Goal: Navigation & Orientation: Find specific page/section

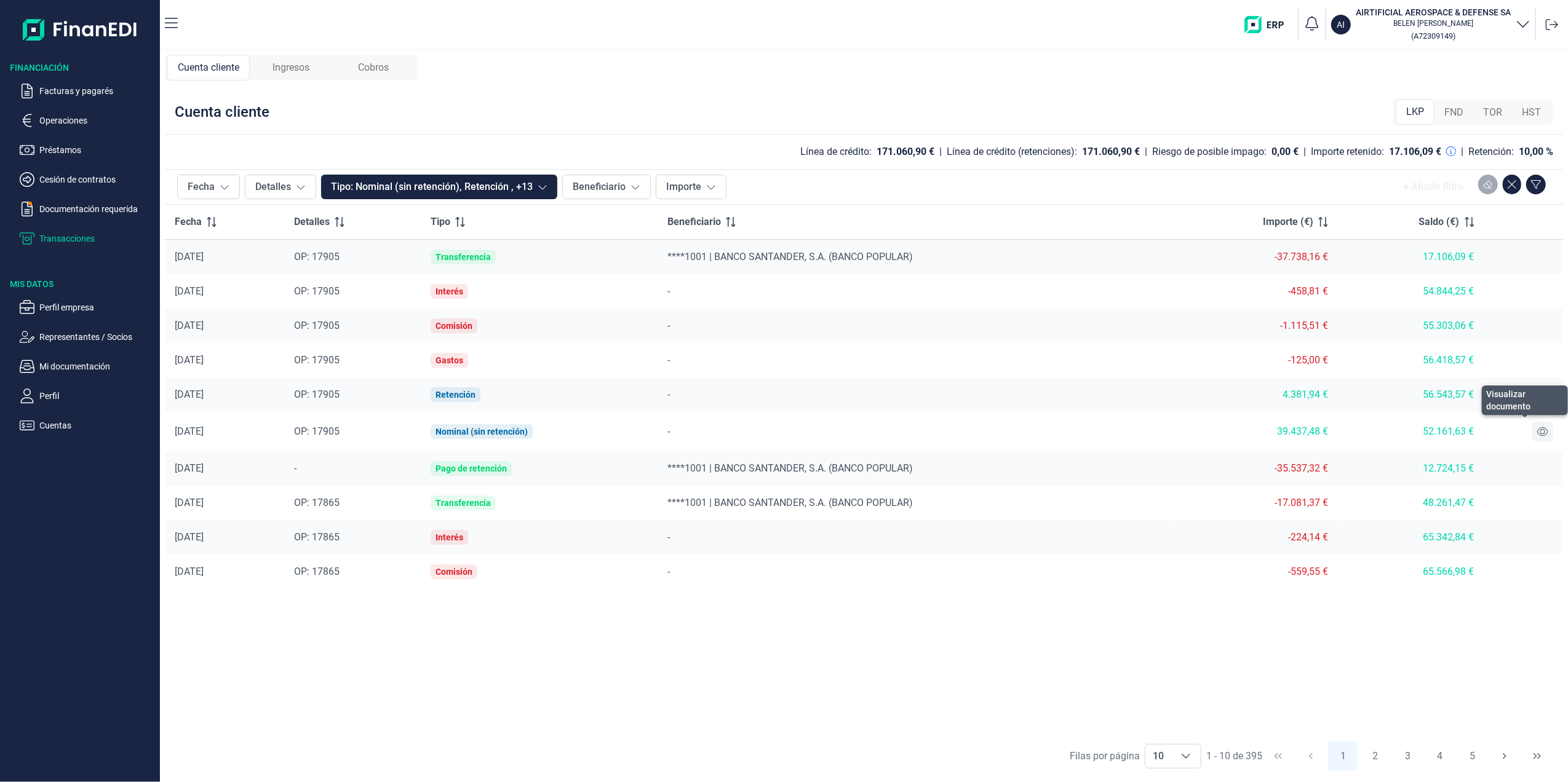
click at [1550, 429] on button at bounding box center [1542, 431] width 21 height 19
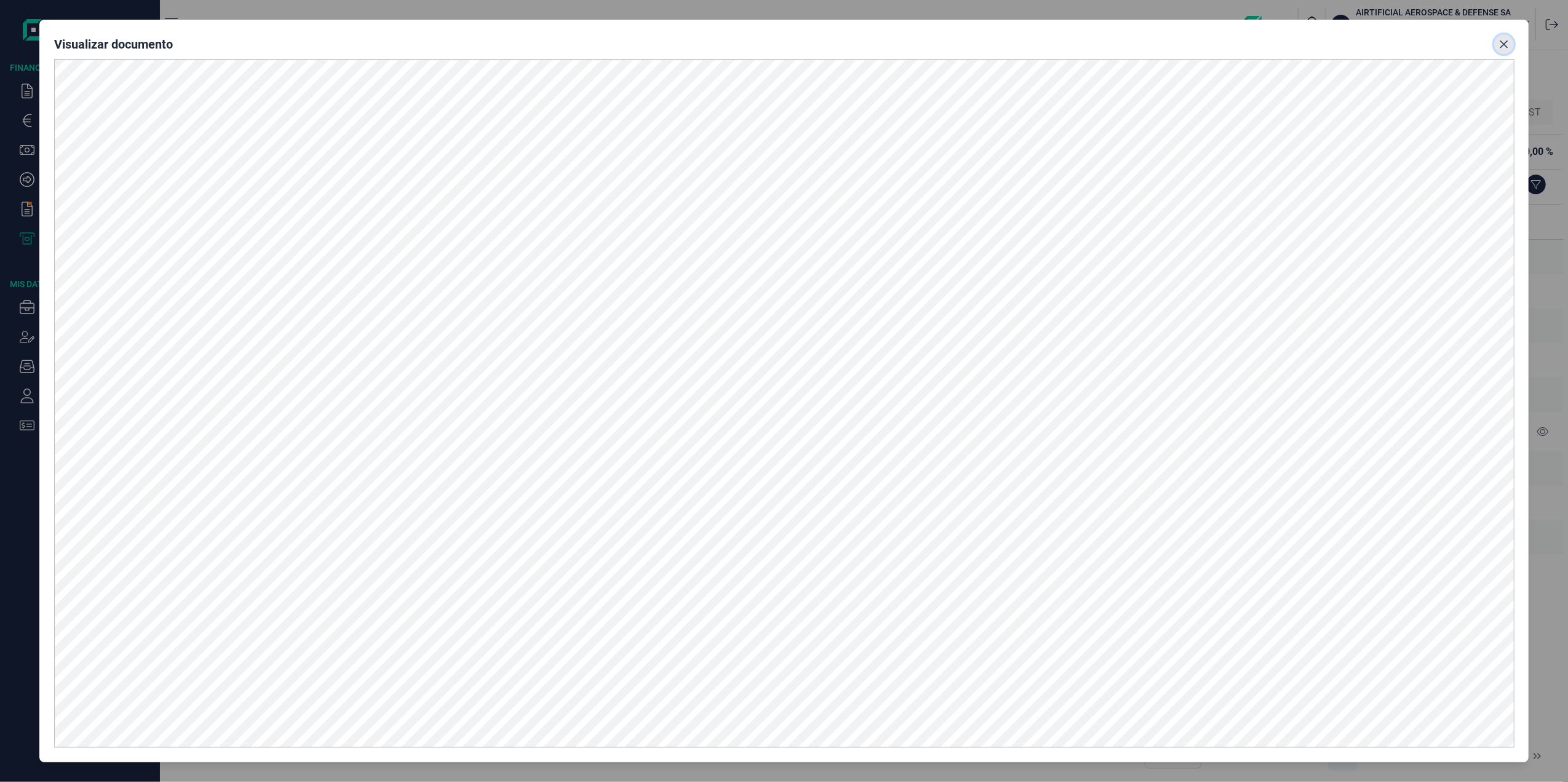
click at [1511, 47] on button "Close" at bounding box center [1504, 43] width 19 height 19
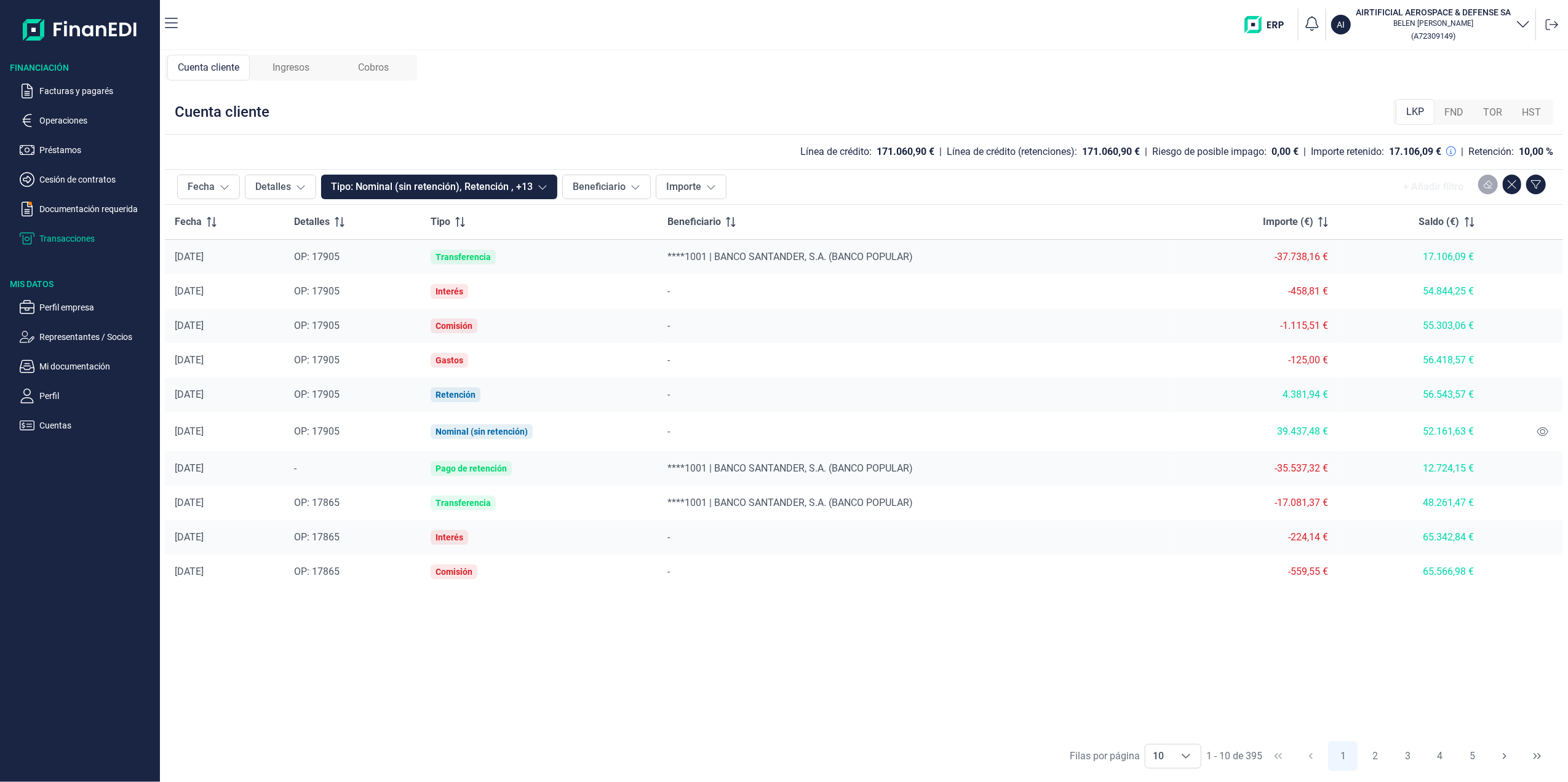
click at [77, 237] on p "Transacciones" at bounding box center [97, 238] width 116 height 15
click at [77, 212] on p "Documentación requerida" at bounding box center [97, 209] width 116 height 15
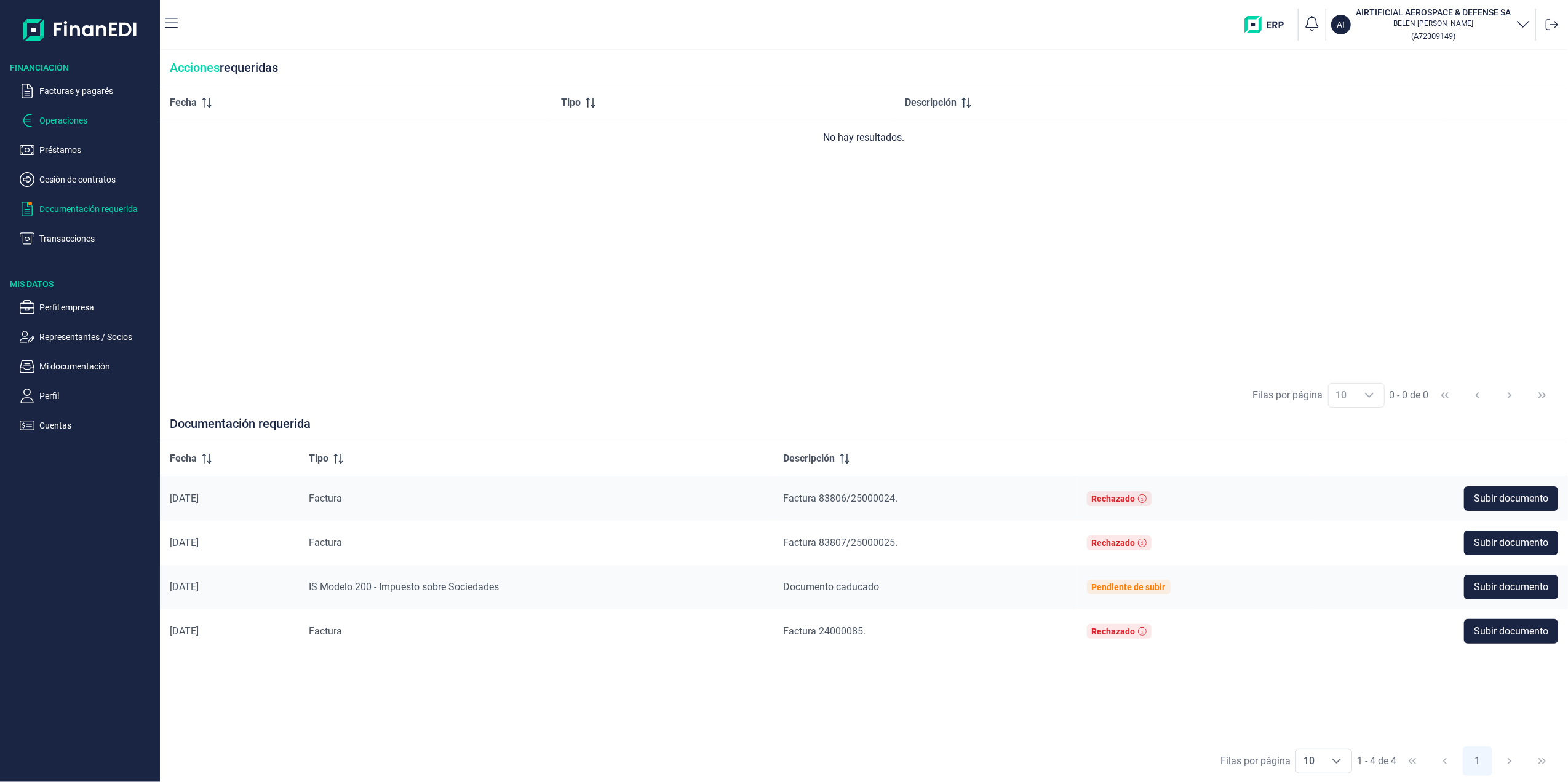
click at [79, 119] on p "Operaciones" at bounding box center [97, 120] width 116 height 15
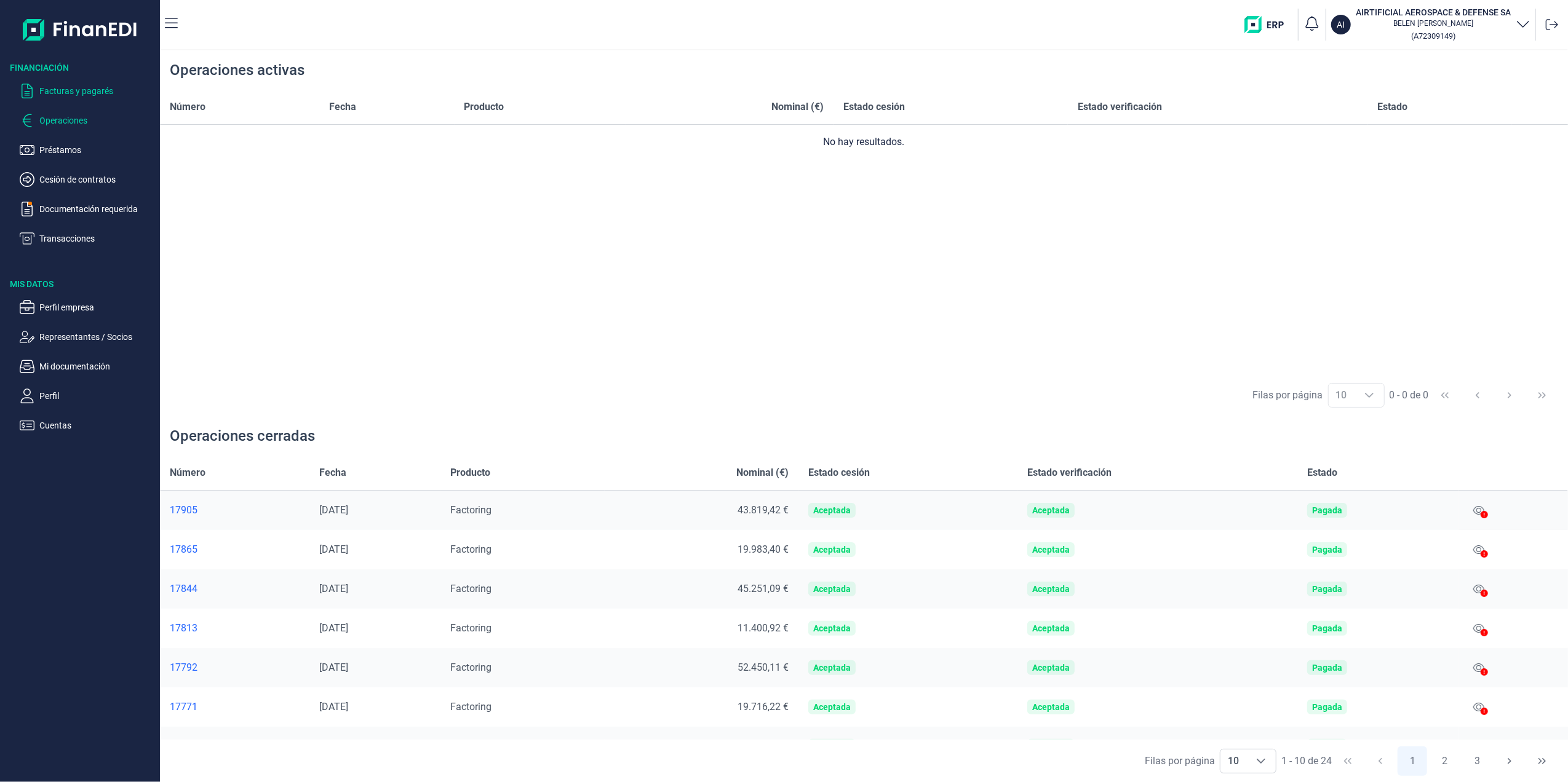
click at [80, 88] on p "Facturas y pagarés" at bounding box center [97, 91] width 116 height 15
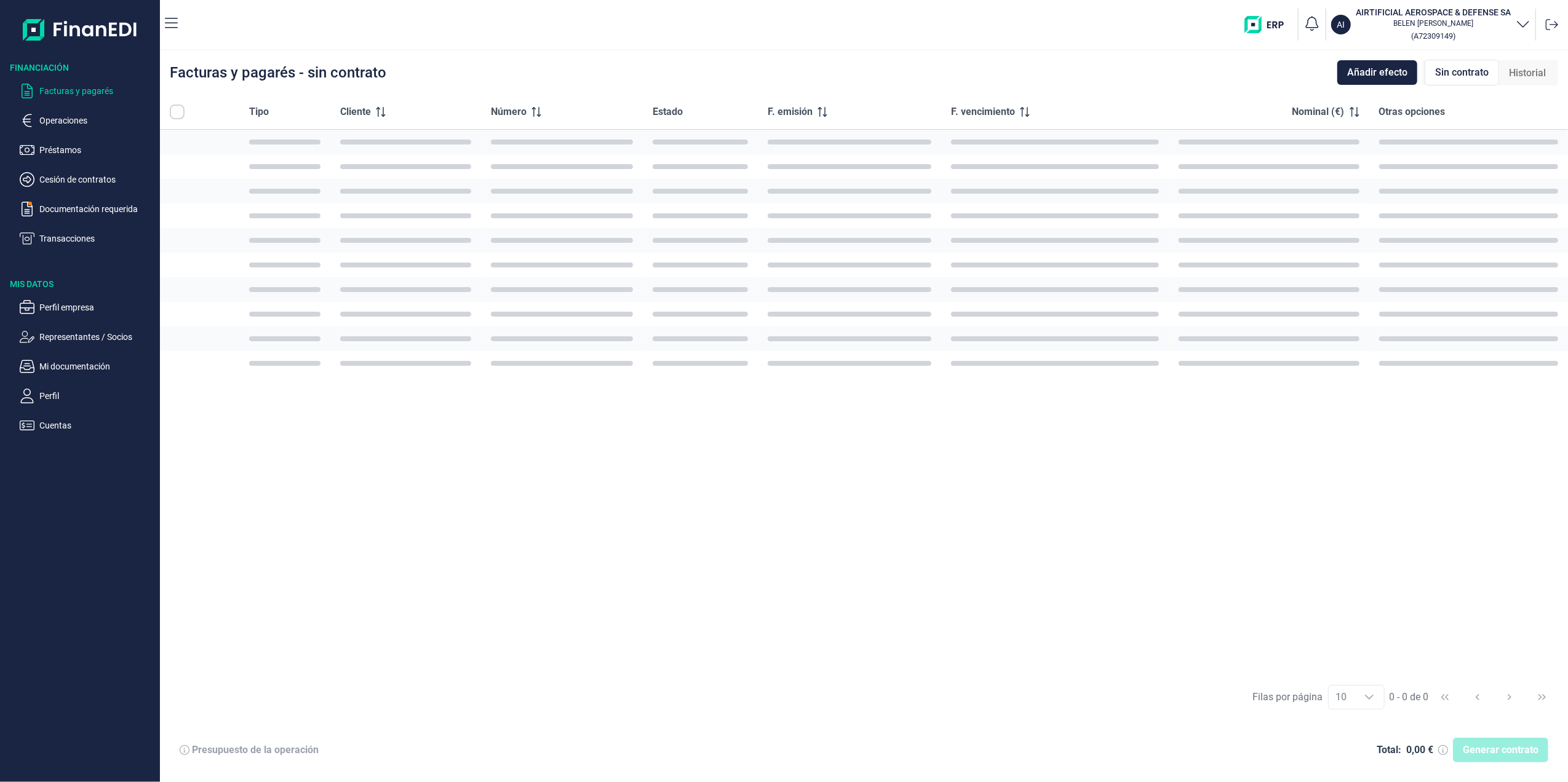
checkbox input "true"
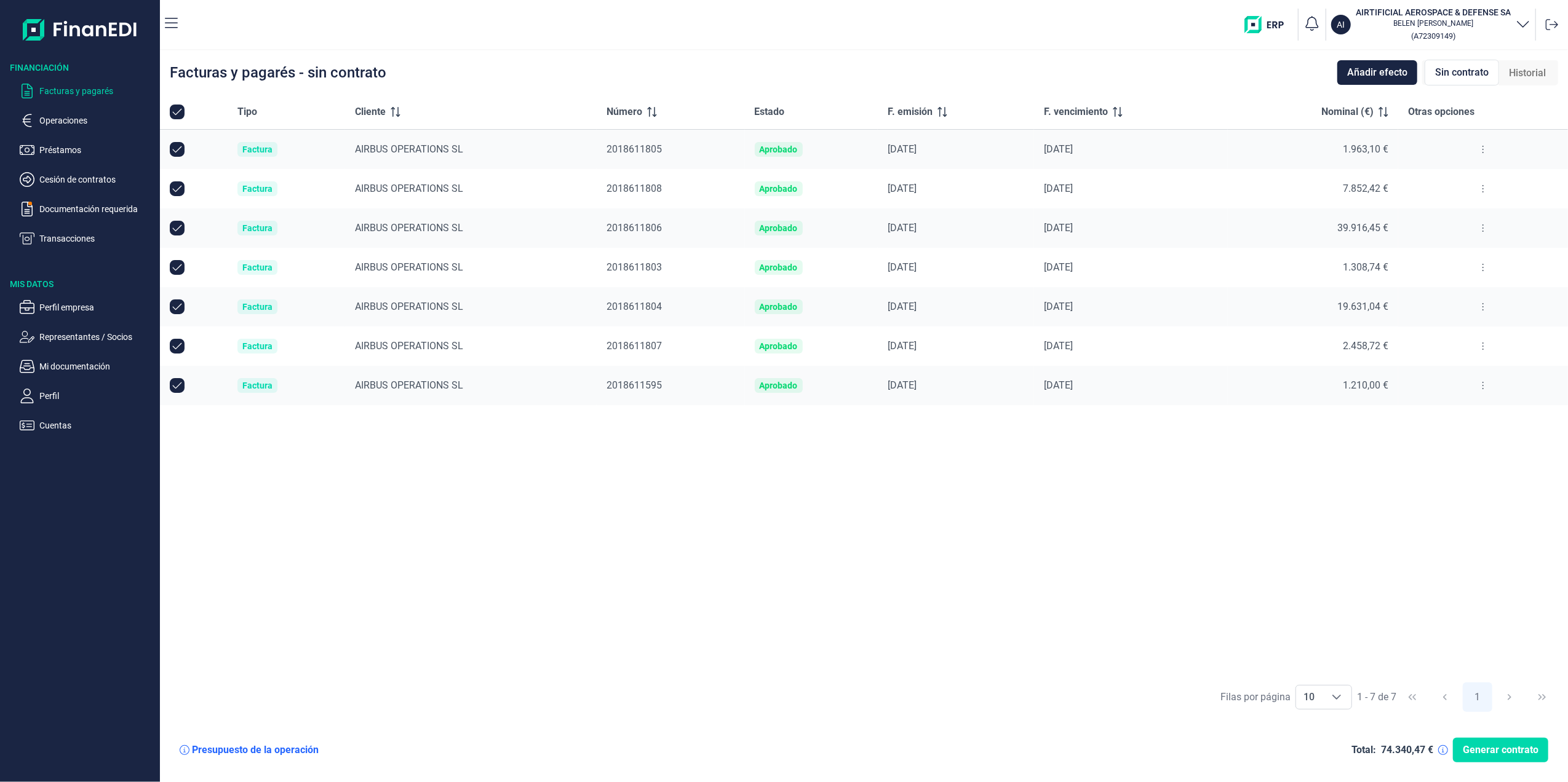
click at [1488, 67] on div "Sin contrato" at bounding box center [1462, 72] width 75 height 26
click at [40, 234] on p "Transacciones" at bounding box center [97, 238] width 116 height 15
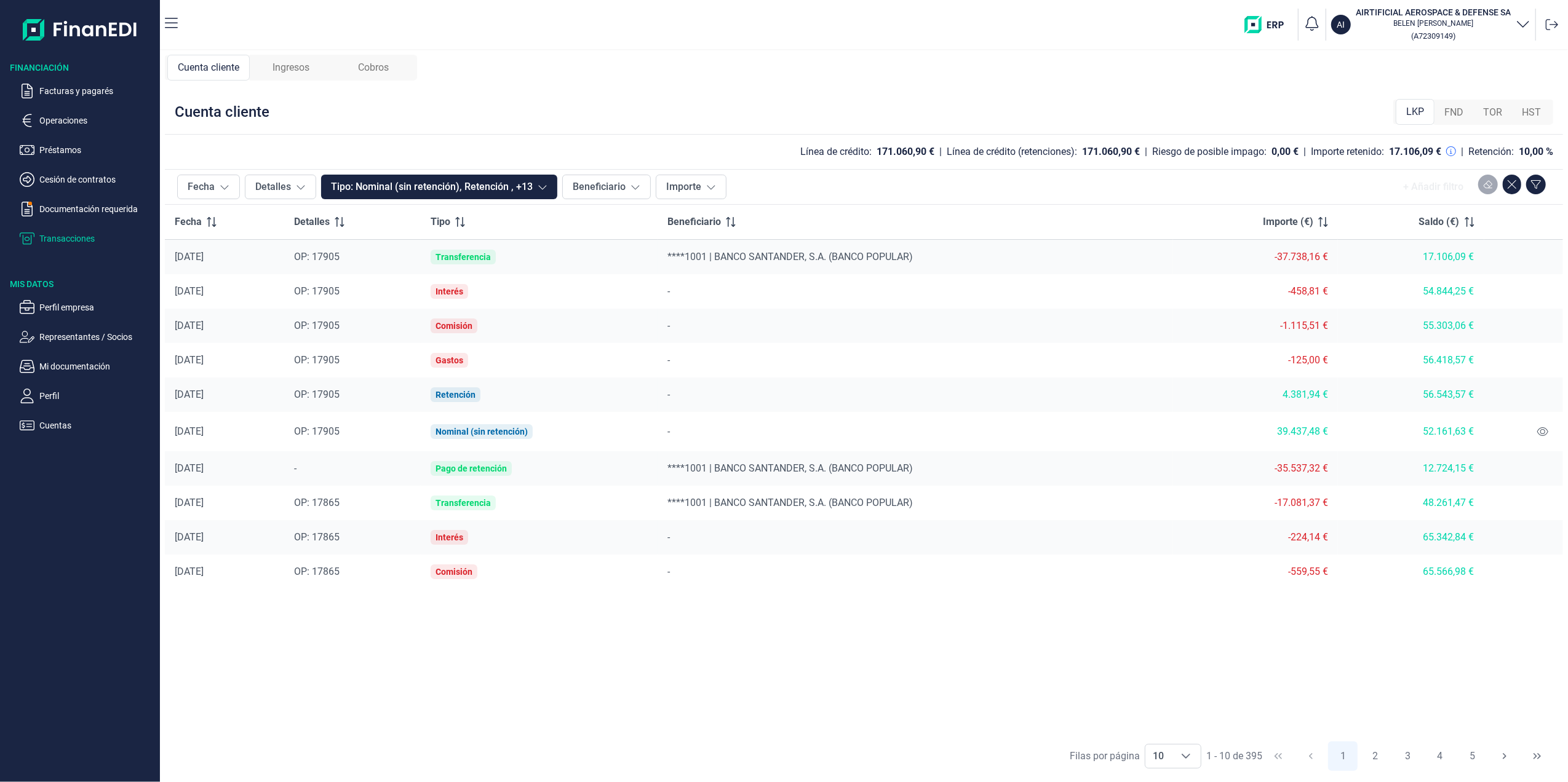
click at [293, 76] on div "Ingresos" at bounding box center [291, 67] width 82 height 26
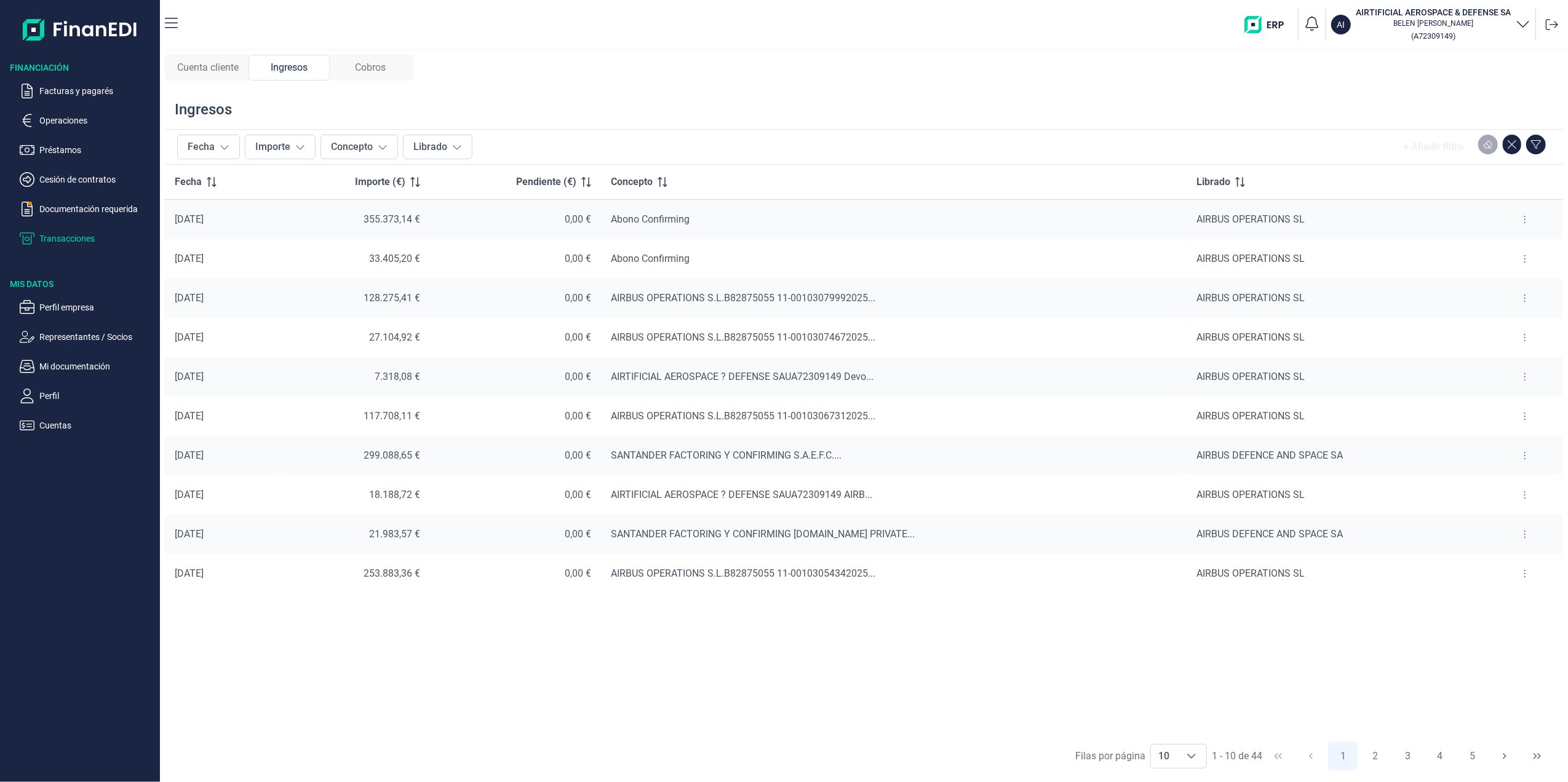
click at [377, 75] on div "Cobros" at bounding box center [370, 67] width 82 height 26
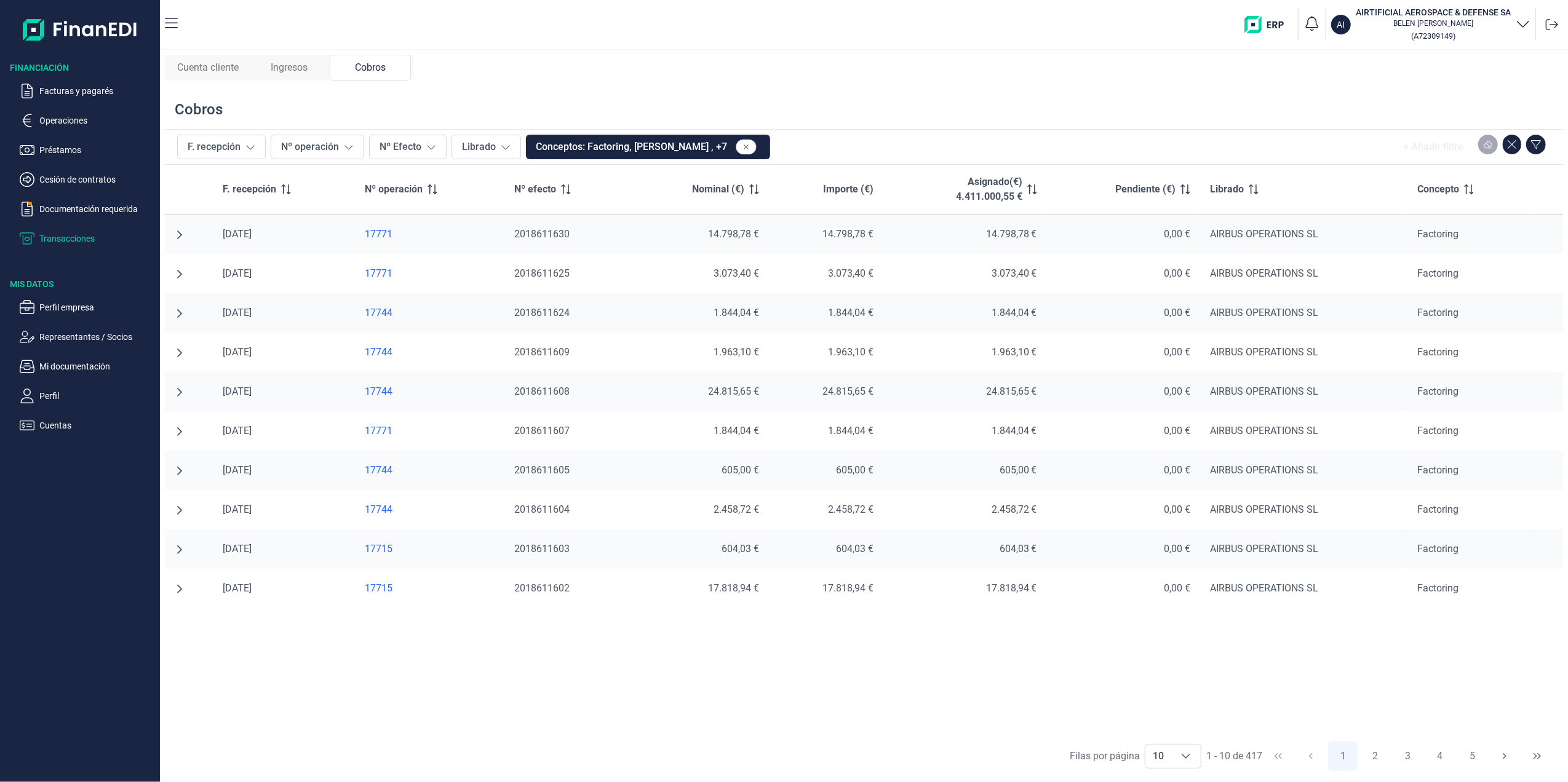
click at [220, 63] on span "Cuenta cliente" at bounding box center [207, 67] width 61 height 15
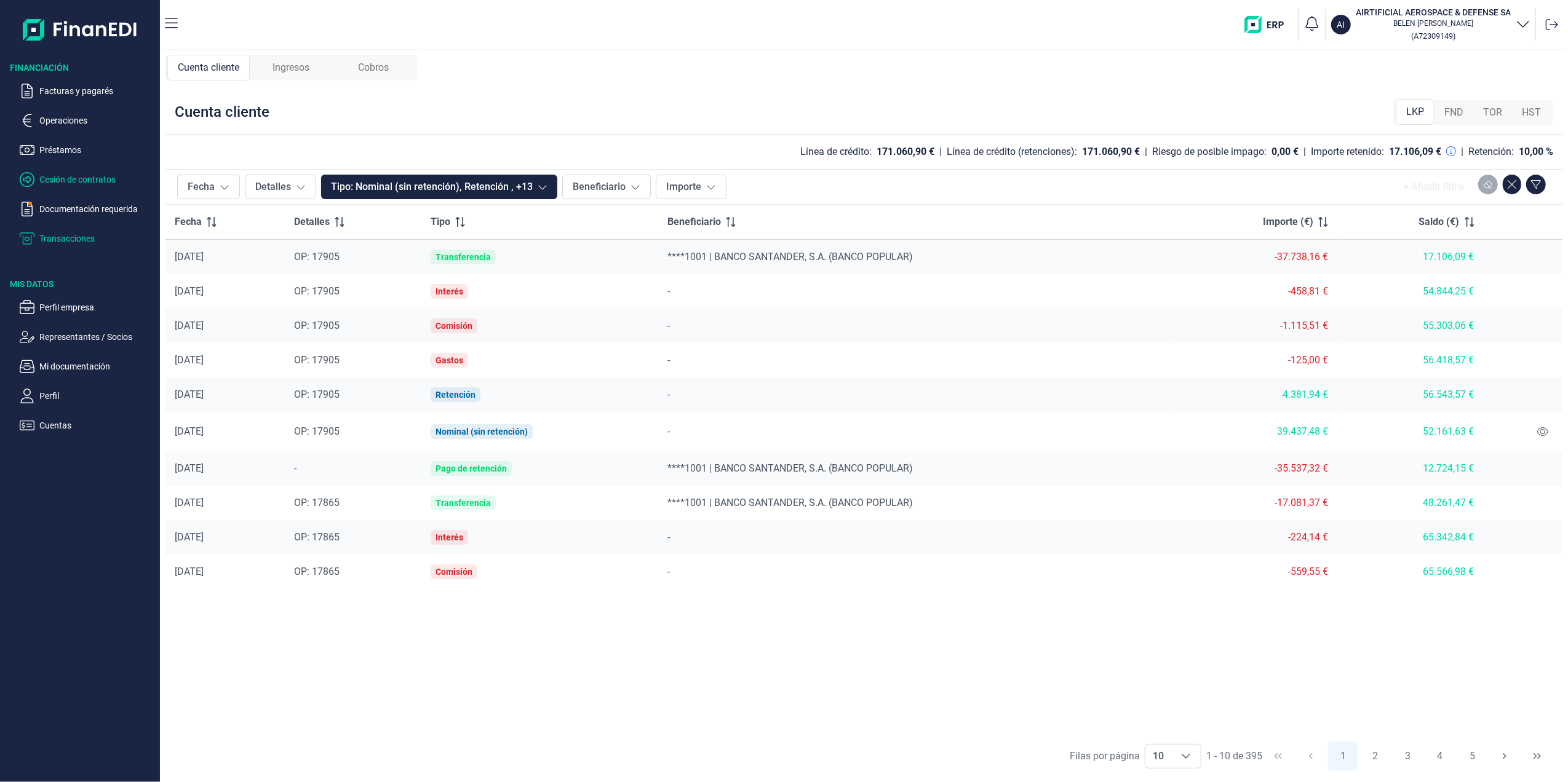
click at [96, 173] on p "Cesión de contratos" at bounding box center [97, 179] width 116 height 15
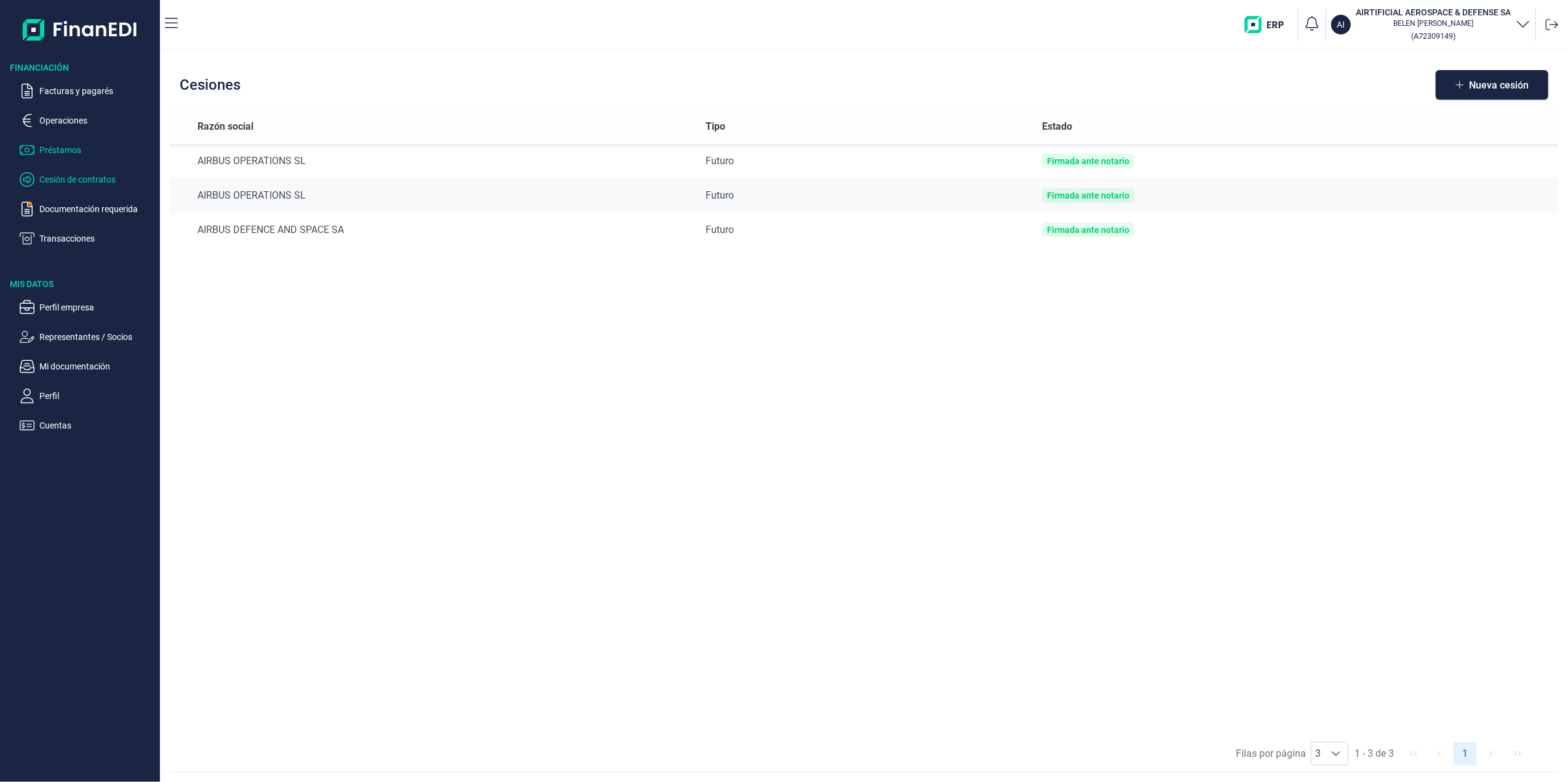
click at [61, 152] on p "Préstamos" at bounding box center [97, 150] width 116 height 15
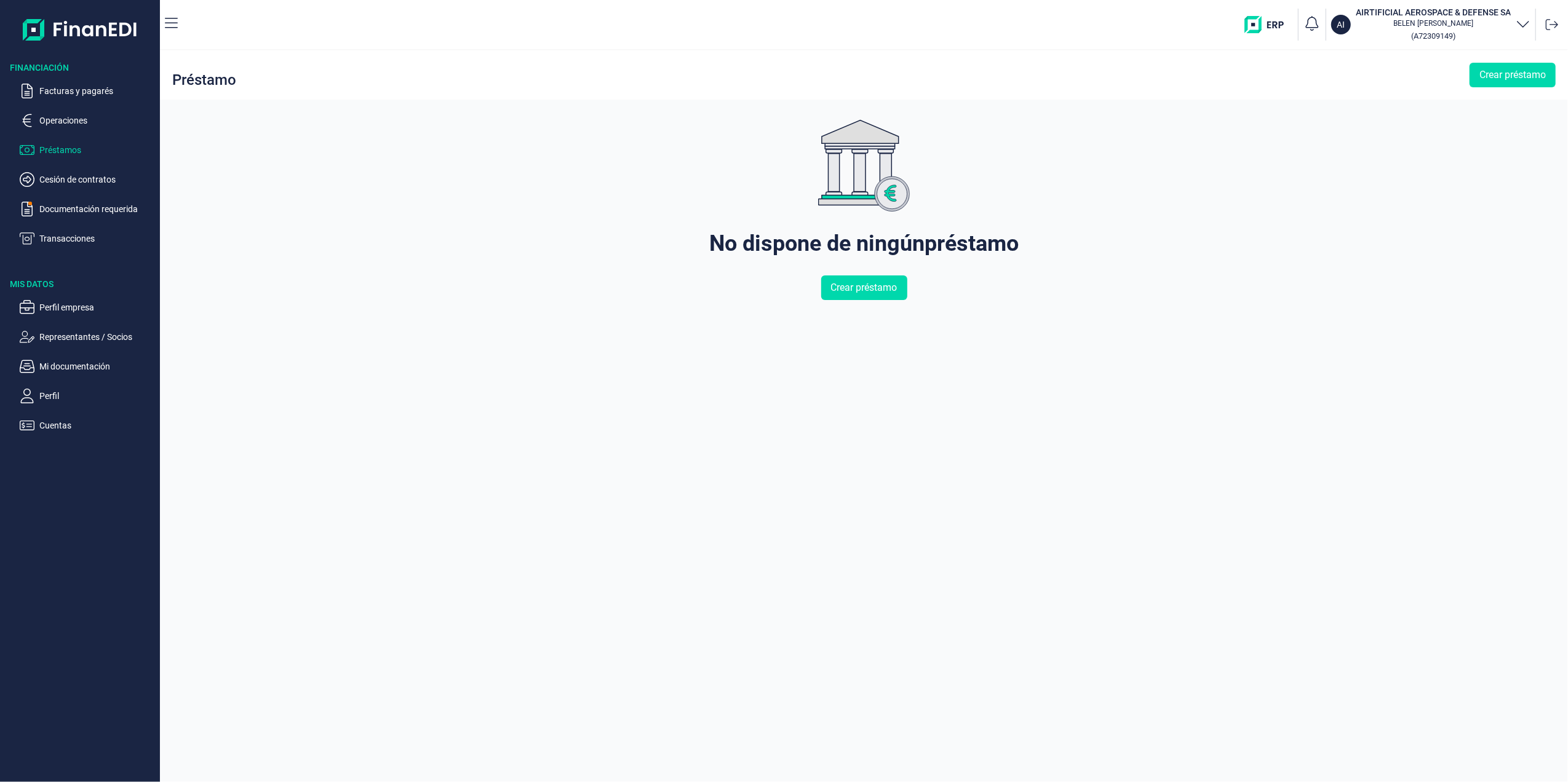
click at [65, 112] on ul "Facturas y pagarés Operaciones Préstamos Cesión de contratos Documentación requ…" at bounding box center [80, 160] width 160 height 172
click at [70, 118] on p "Operaciones" at bounding box center [97, 120] width 116 height 15
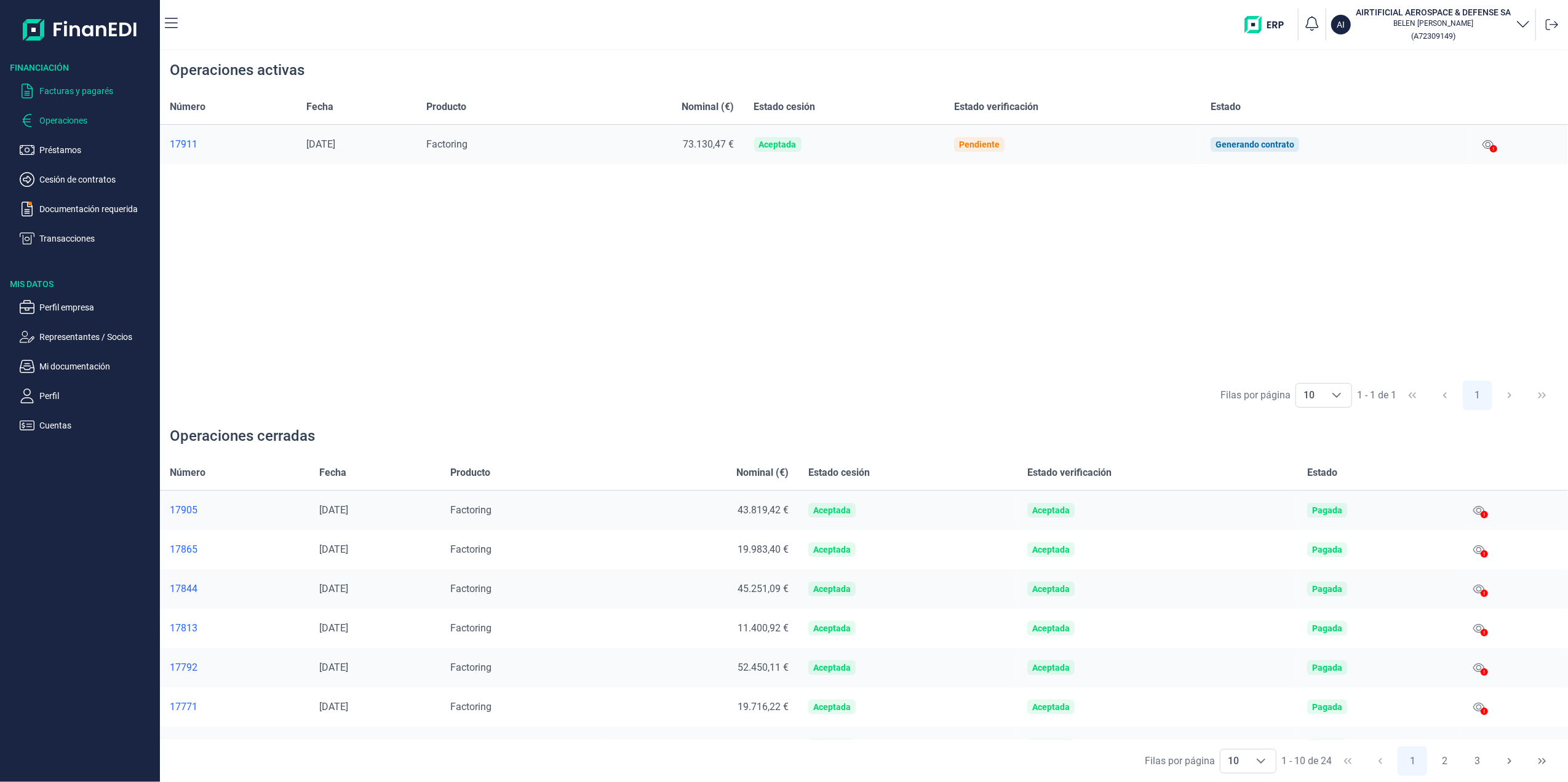
click at [72, 85] on p "Facturas y pagarés" at bounding box center [97, 91] width 116 height 15
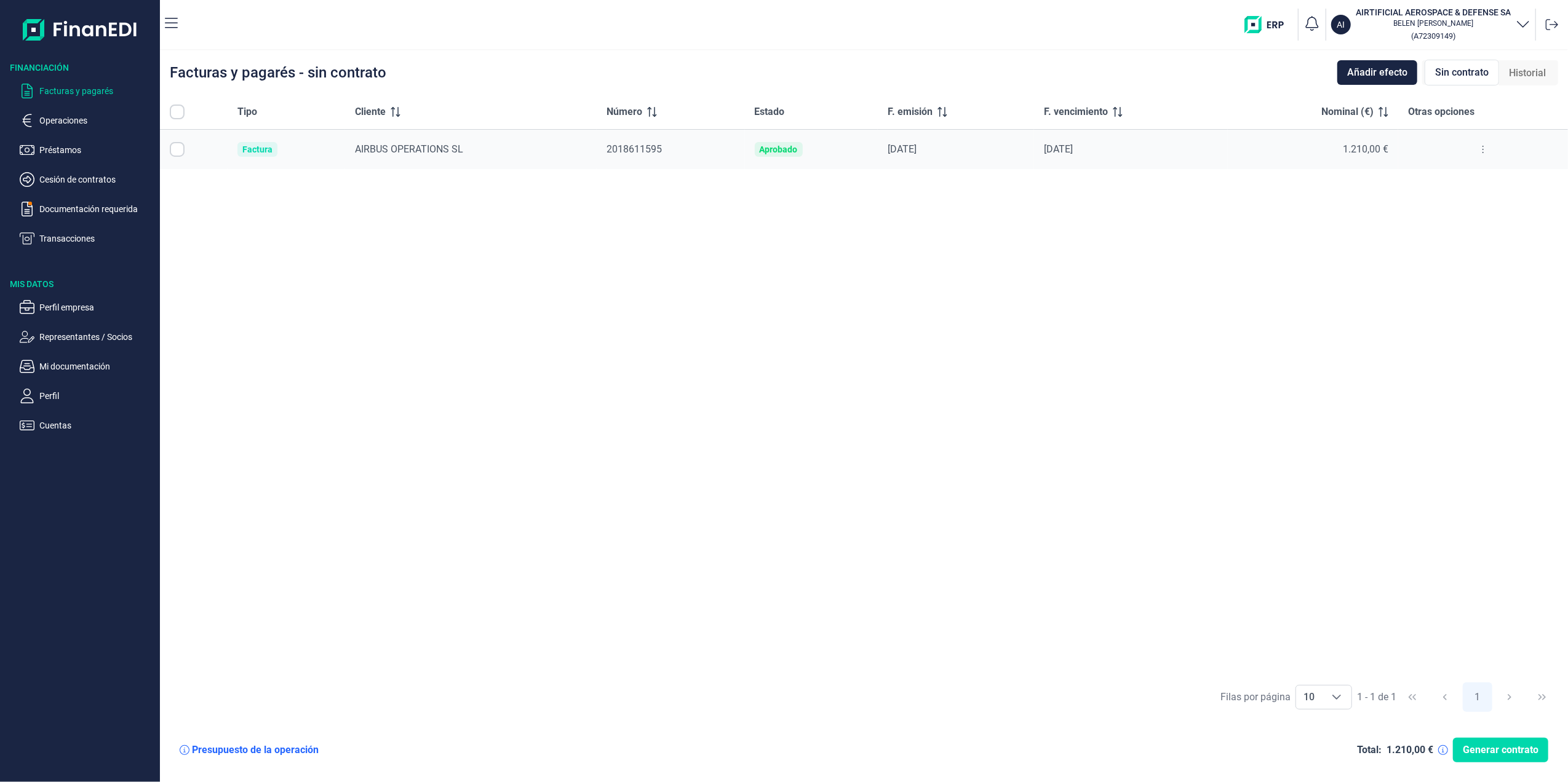
checkbox input "true"
